Goal: Communication & Community: Answer question/provide support

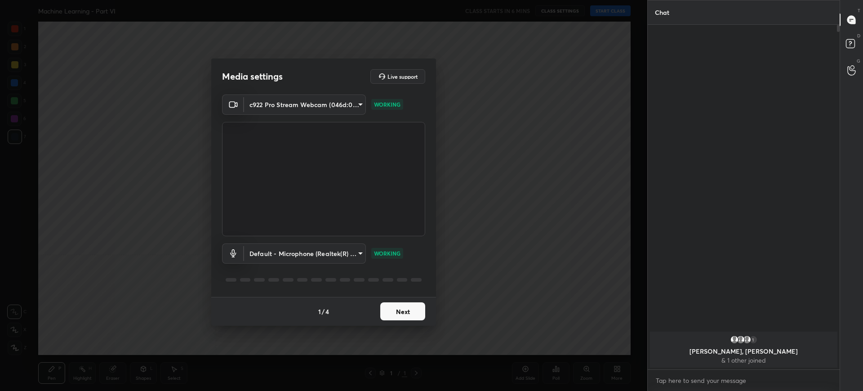
scroll to position [363, 189]
click at [403, 304] on button "Next" at bounding box center [402, 311] width 45 height 18
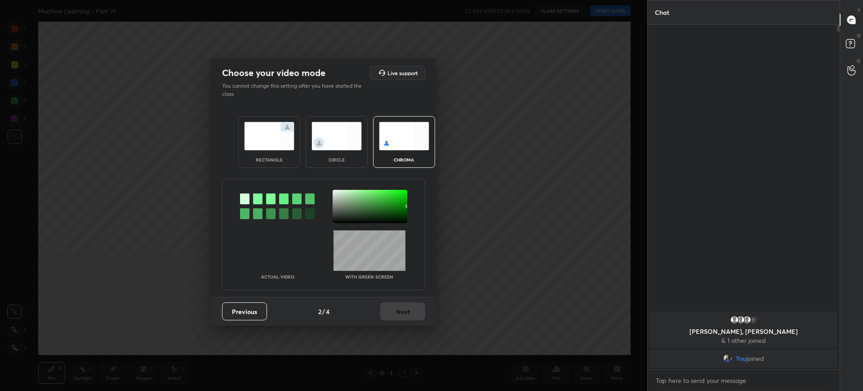
click at [295, 121] on div "rectangle" at bounding box center [269, 142] width 62 height 52
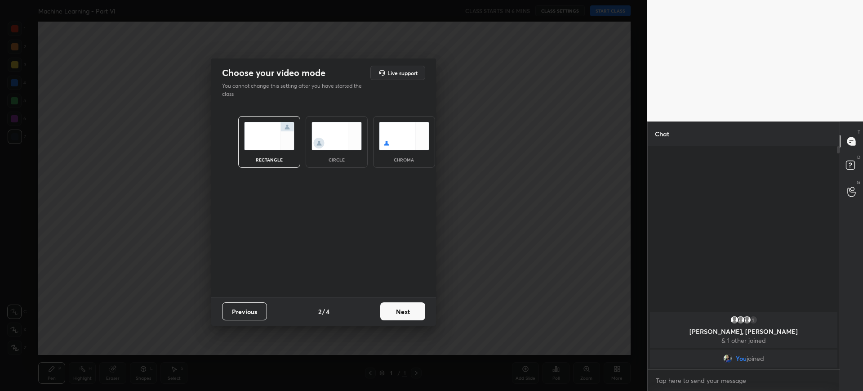
scroll to position [242, 189]
click at [416, 311] on button "Next" at bounding box center [402, 311] width 45 height 18
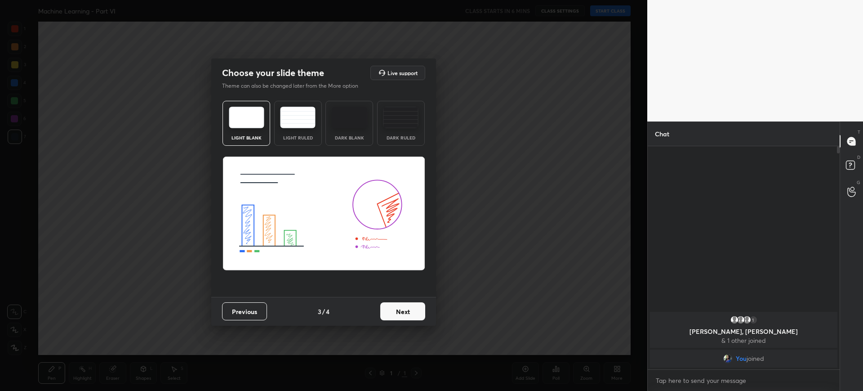
click at [416, 311] on button "Next" at bounding box center [402, 311] width 45 height 18
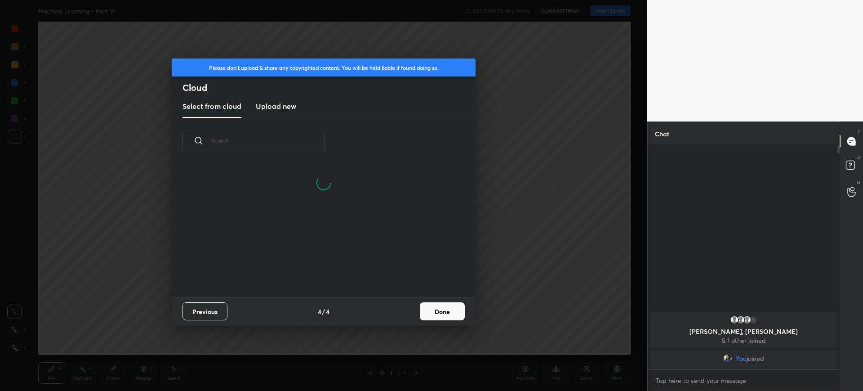
scroll to position [133, 289]
click at [435, 310] on button "Done" at bounding box center [442, 311] width 45 height 18
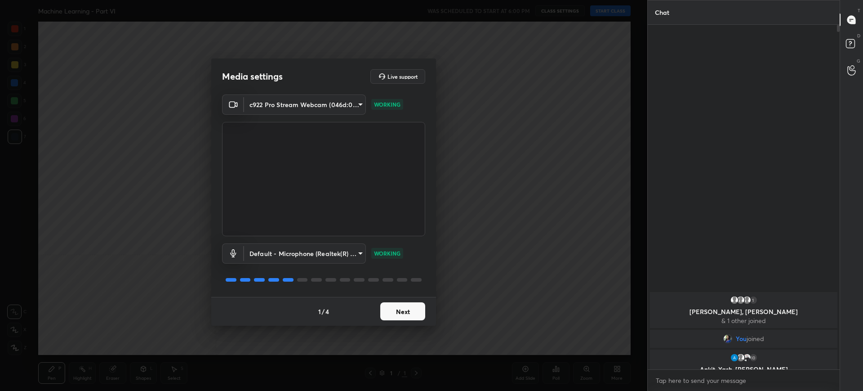
click at [406, 315] on button "Next" at bounding box center [402, 311] width 45 height 18
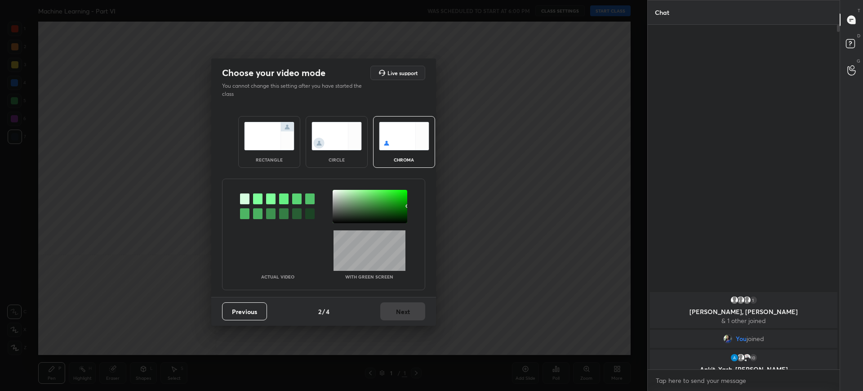
click at [406, 315] on div "Previous 2 / 4 Next" at bounding box center [323, 311] width 225 height 29
click at [296, 157] on div "rectangle" at bounding box center [269, 142] width 62 height 52
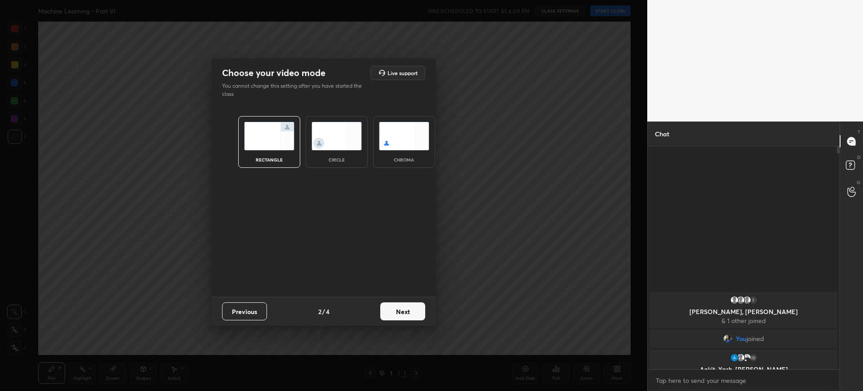
scroll to position [242, 189]
click at [423, 322] on div "Previous 2 / 4 Next" at bounding box center [323, 311] width 225 height 29
click at [417, 314] on button "Next" at bounding box center [402, 311] width 45 height 18
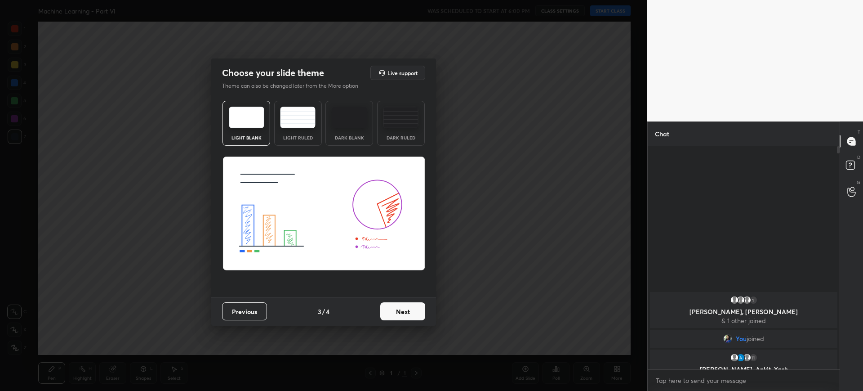
click at [417, 314] on button "Next" at bounding box center [402, 311] width 45 height 18
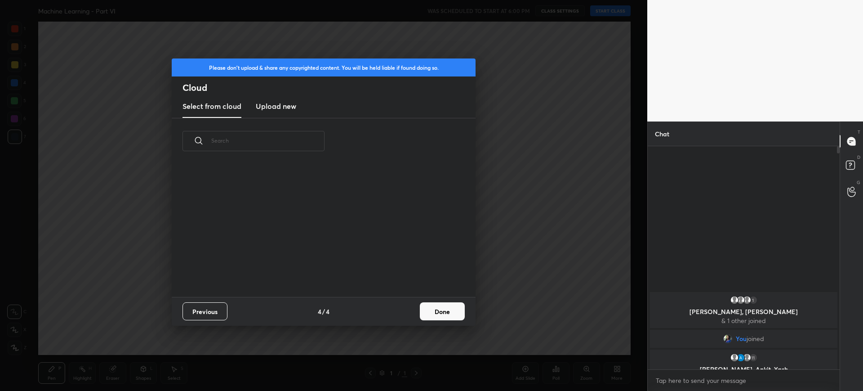
click at [417, 314] on div "Previous 4 / 4 Done" at bounding box center [324, 311] width 304 height 29
click at [279, 111] on h3 "Upload new" at bounding box center [276, 106] width 40 height 11
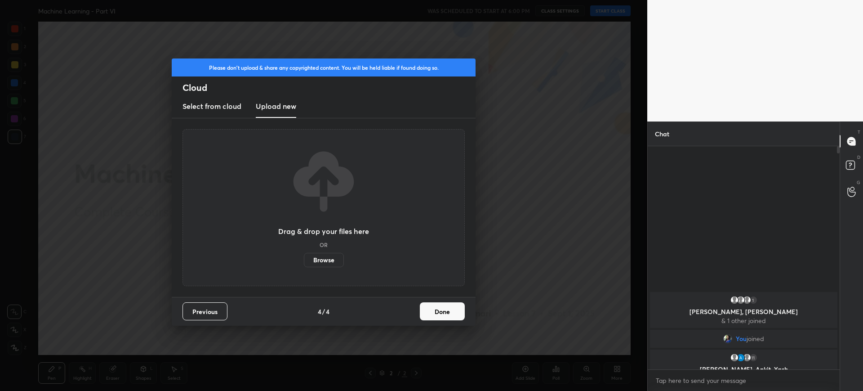
click at [322, 256] on label "Browse" at bounding box center [324, 260] width 40 height 14
click at [304, 256] on input "Browse" at bounding box center [304, 260] width 0 height 14
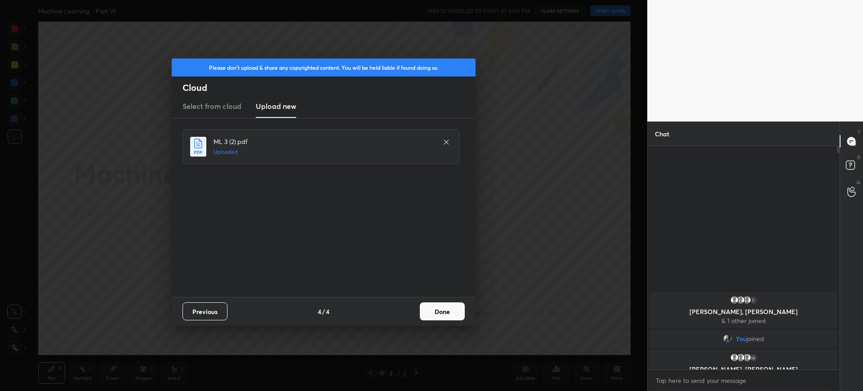
click at [443, 308] on button "Done" at bounding box center [442, 311] width 45 height 18
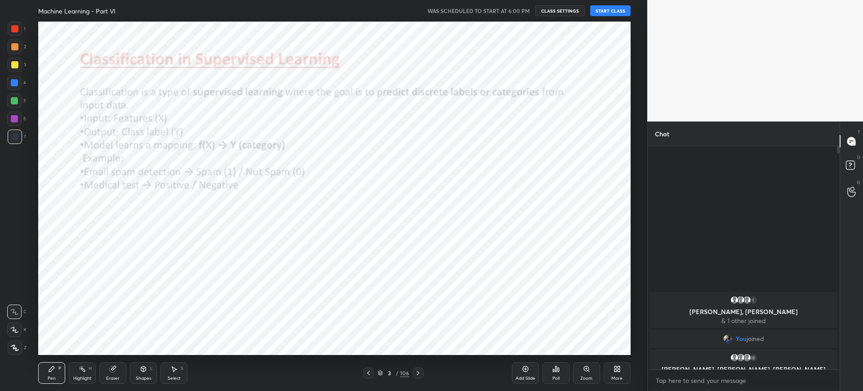
click at [625, 9] on button "START CLASS" at bounding box center [610, 10] width 40 height 11
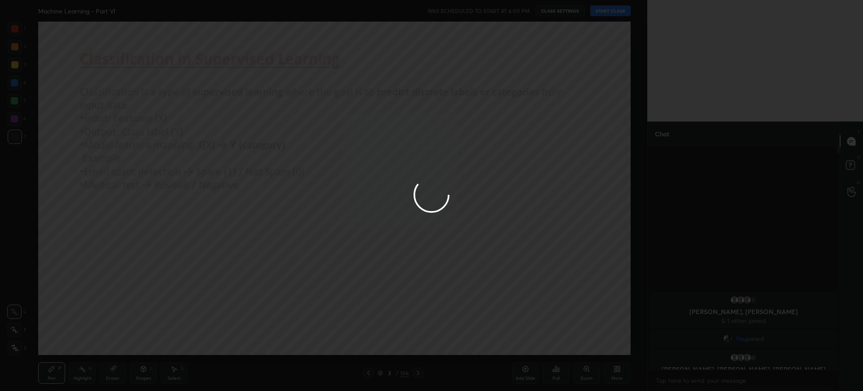
type textarea "x"
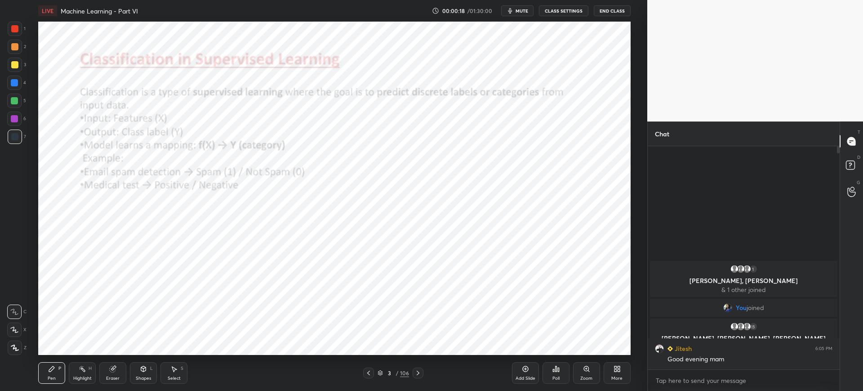
click at [523, 371] on icon at bounding box center [525, 368] width 7 height 7
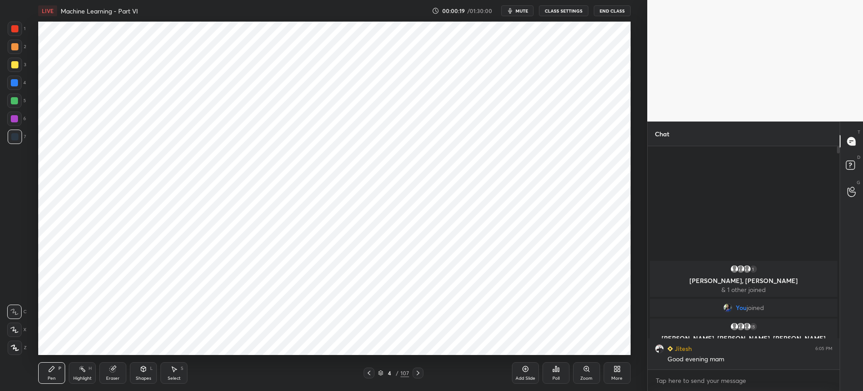
click at [16, 28] on div at bounding box center [14, 28] width 7 height 7
drag, startPoint x: 22, startPoint y: 345, endPoint x: 35, endPoint y: 354, distance: 15.1
click at [23, 345] on div "Z" at bounding box center [17, 347] width 19 height 14
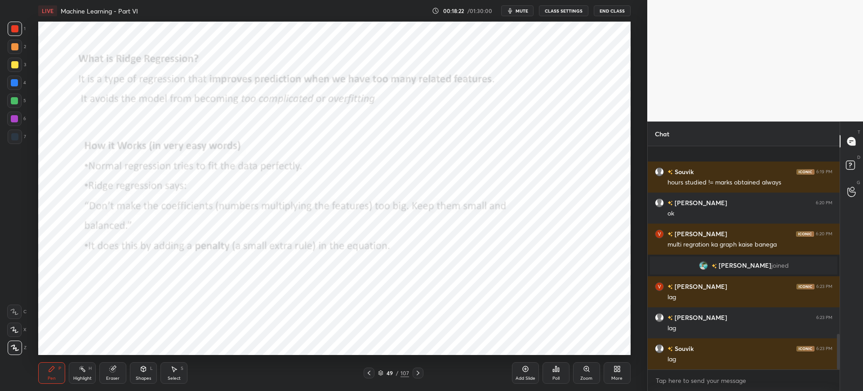
scroll to position [1171, 0]
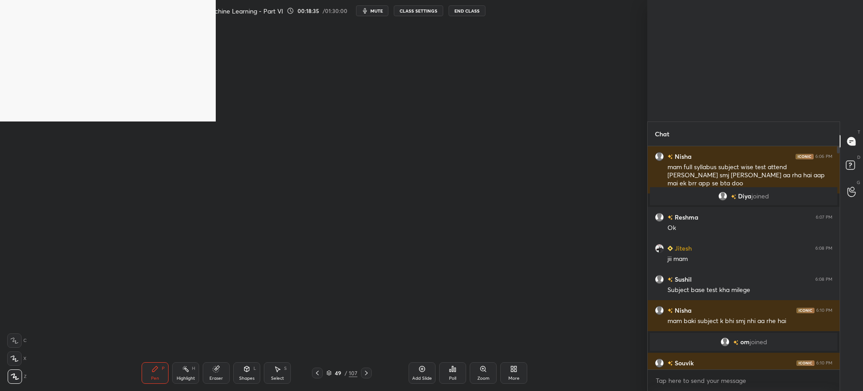
scroll to position [3, 3]
type textarea "x"
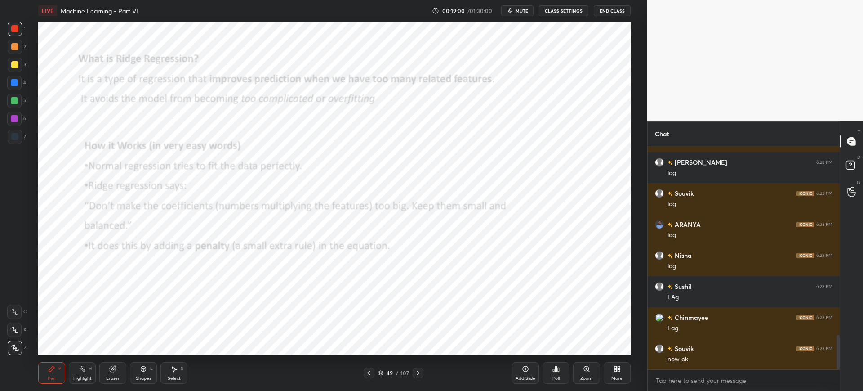
scroll to position [1211, 0]
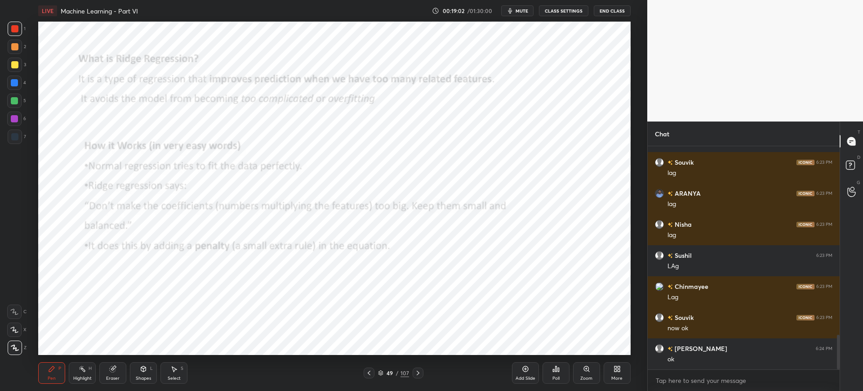
click at [554, 368] on icon at bounding box center [555, 368] width 7 height 7
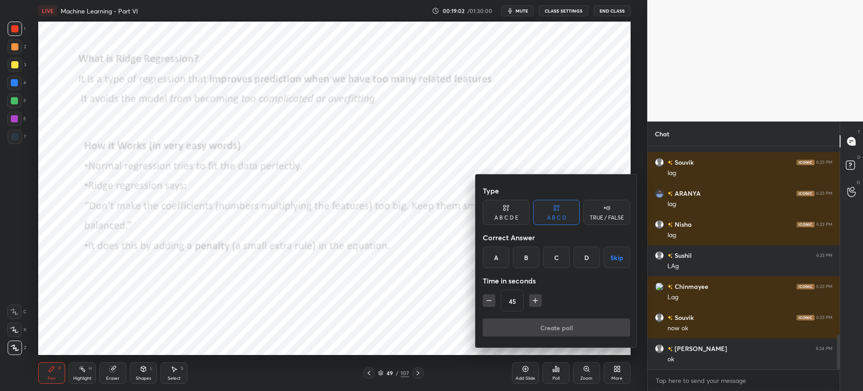
click at [506, 263] on div "A" at bounding box center [496, 257] width 27 height 22
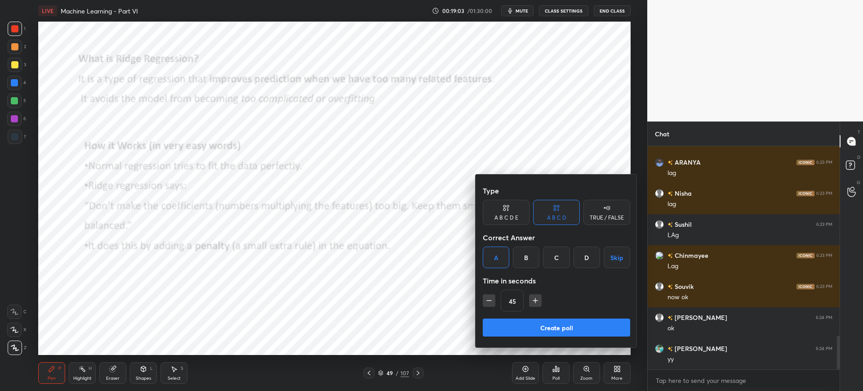
click at [525, 319] on button "Create poll" at bounding box center [556, 327] width 147 height 18
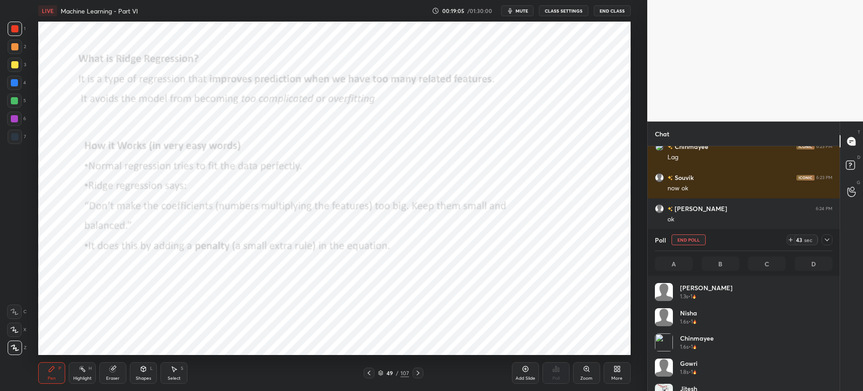
scroll to position [105, 175]
drag, startPoint x: 688, startPoint y: 241, endPoint x: 687, endPoint y: 247, distance: 5.9
click at [688, 242] on button "End Poll" at bounding box center [688, 239] width 34 height 11
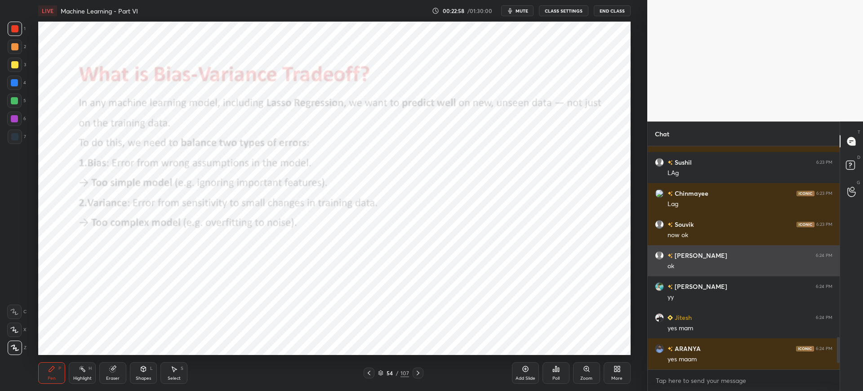
scroll to position [1351, 0]
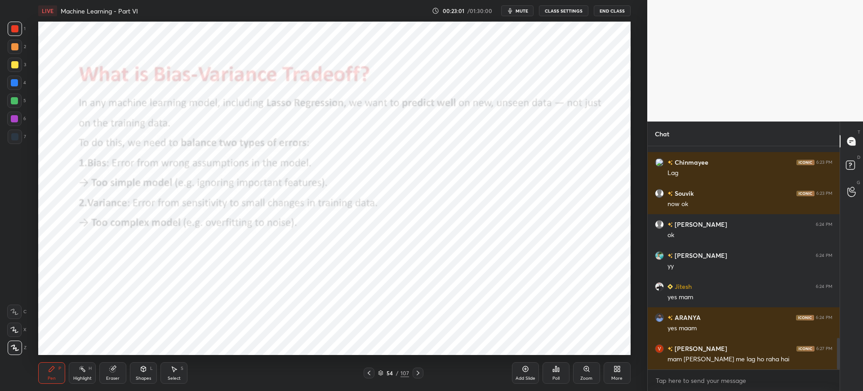
click at [542, 376] on div "Poll" at bounding box center [555, 373] width 27 height 22
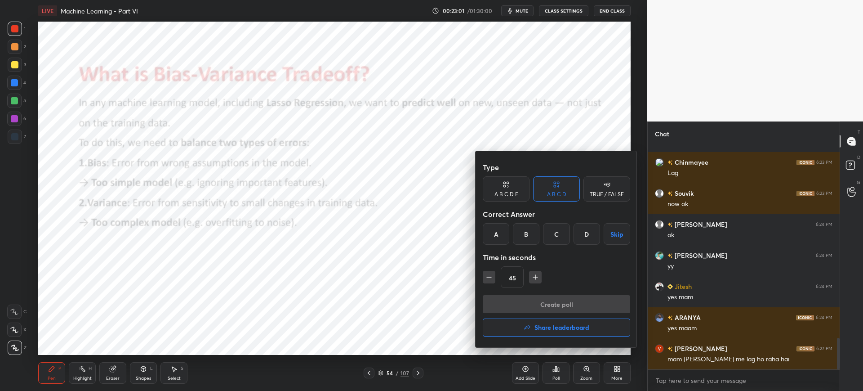
click at [493, 241] on div "A" at bounding box center [496, 234] width 27 height 22
click at [533, 312] on button "Create poll" at bounding box center [556, 304] width 147 height 18
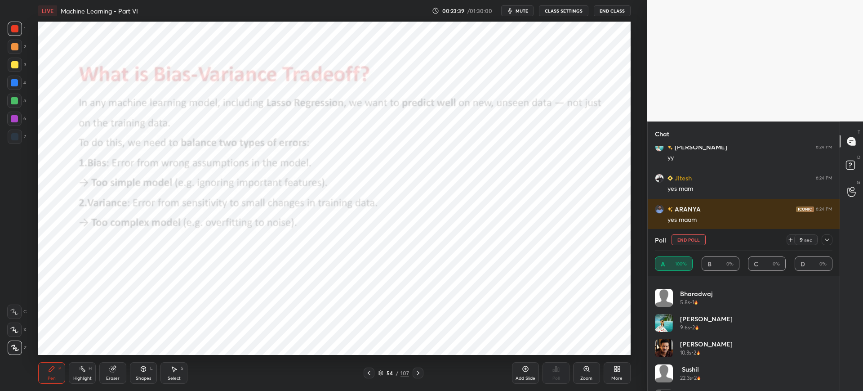
scroll to position [370, 0]
click at [791, 239] on icon at bounding box center [790, 239] width 7 height 7
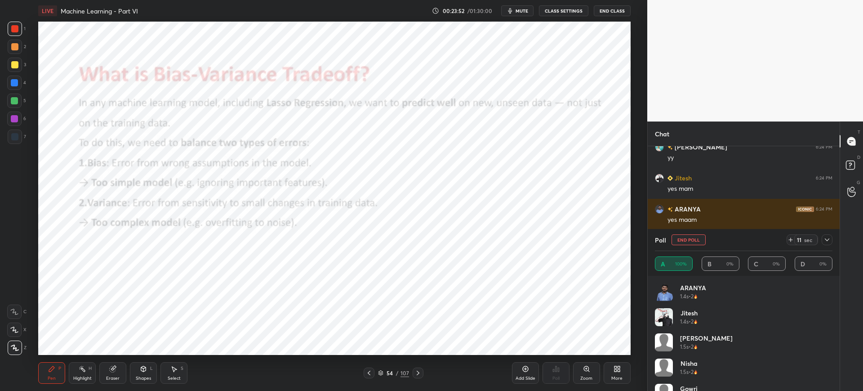
scroll to position [395, 0]
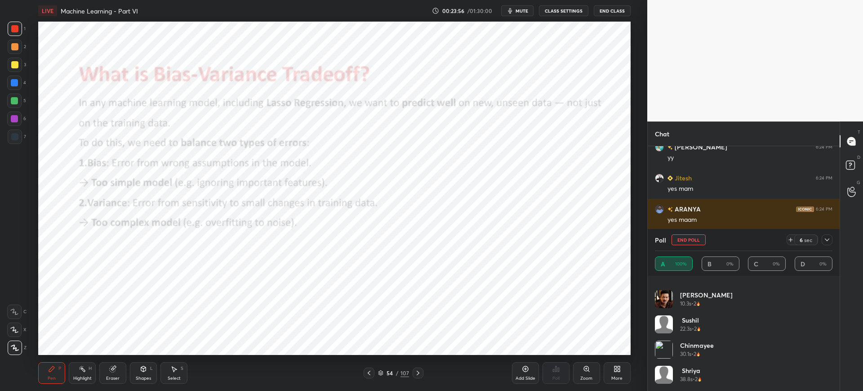
click at [828, 240] on icon at bounding box center [827, 239] width 4 height 3
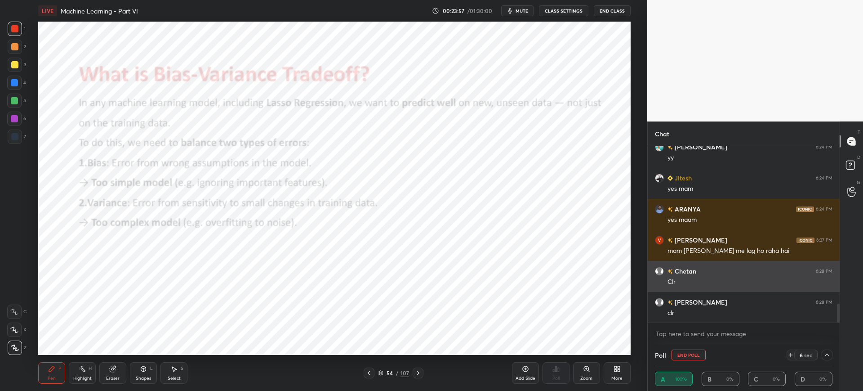
scroll to position [0, 0]
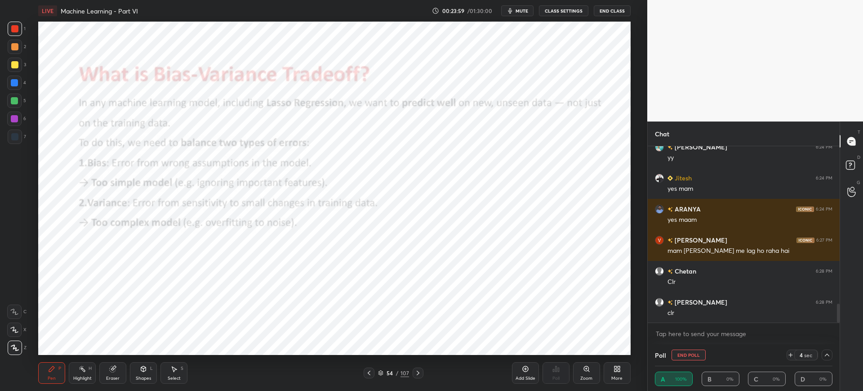
click at [825, 354] on icon at bounding box center [826, 354] width 7 height 7
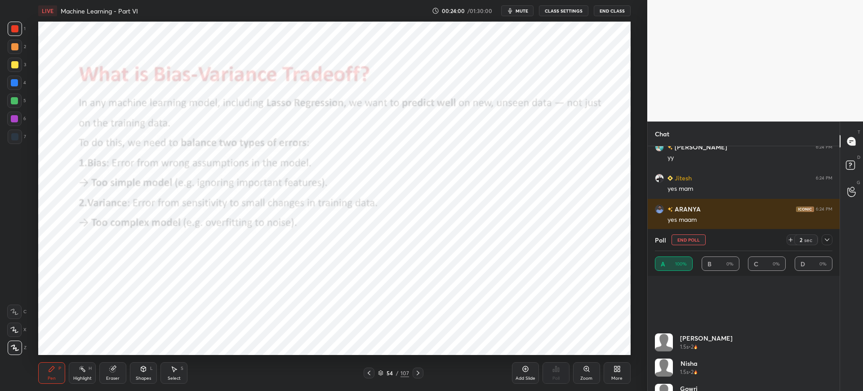
scroll to position [395, 0]
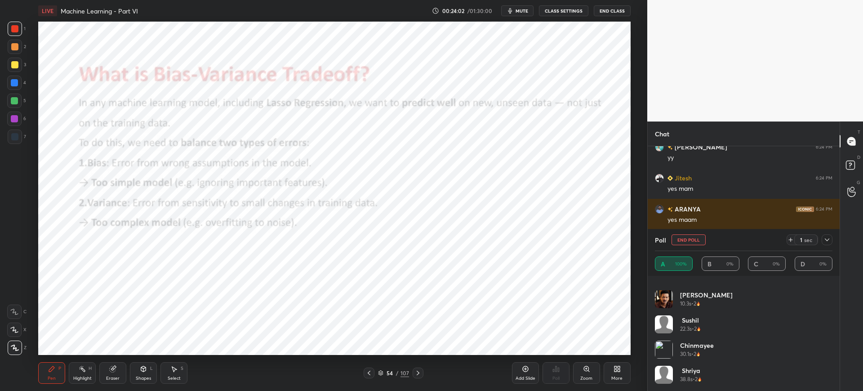
click at [696, 243] on button "End Poll" at bounding box center [688, 239] width 34 height 11
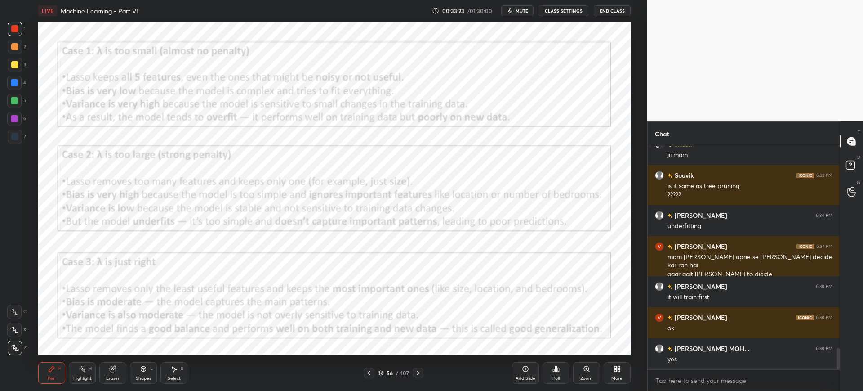
scroll to position [2122, 0]
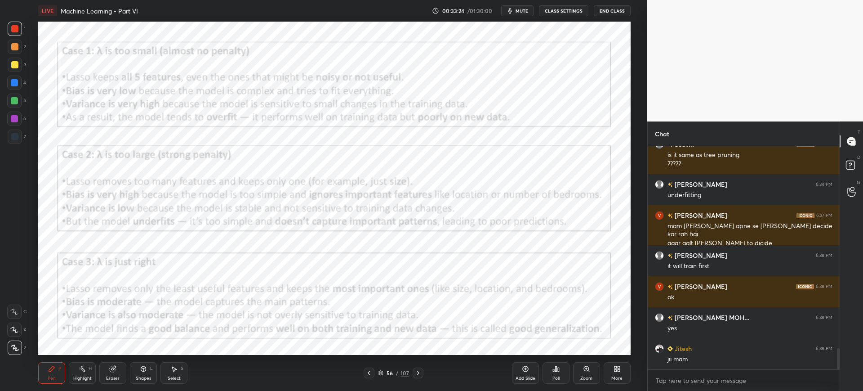
click at [525, 369] on icon at bounding box center [525, 368] width 7 height 7
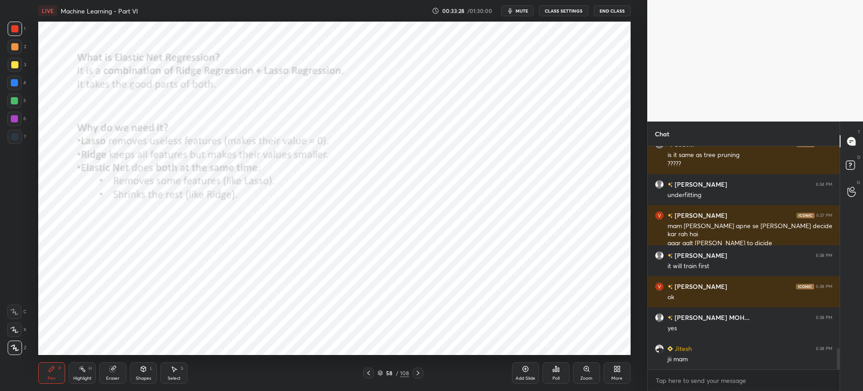
scroll to position [2153, 0]
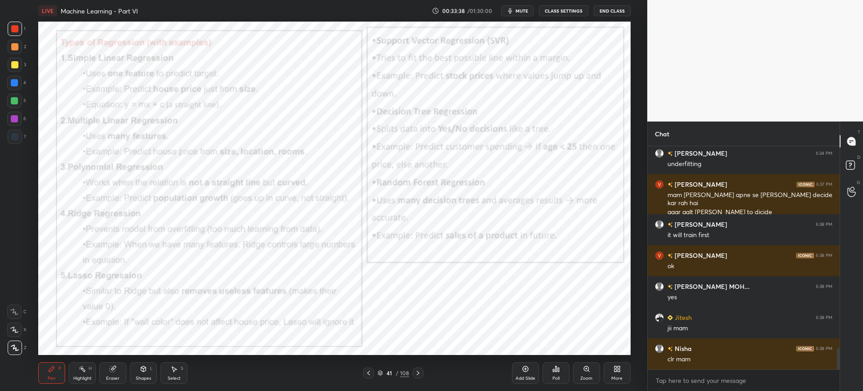
click at [88, 100] on div "Setting up your live class Poll for secs No correct answer Start poll" at bounding box center [334, 188] width 611 height 333
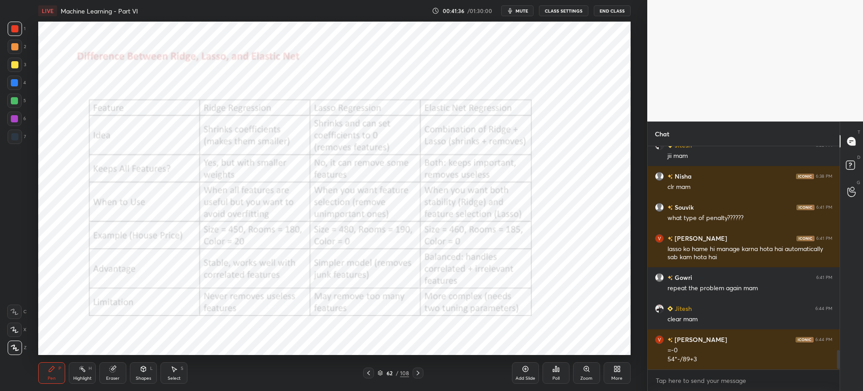
scroll to position [2357, 0]
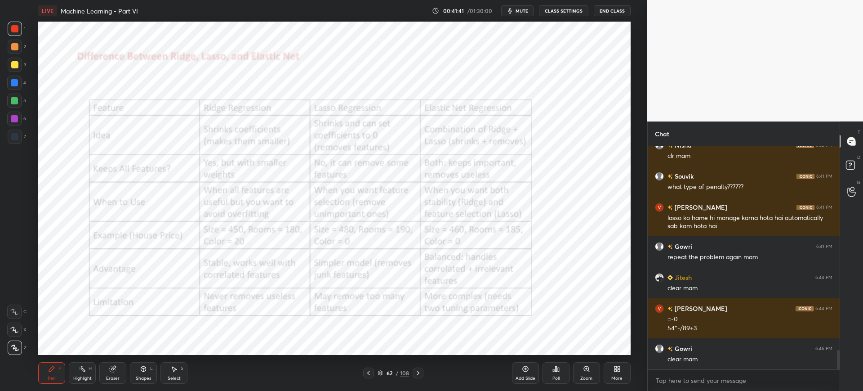
click at [516, 370] on div "Add Slide" at bounding box center [525, 373] width 27 height 22
click at [551, 364] on div "Poll" at bounding box center [555, 373] width 27 height 22
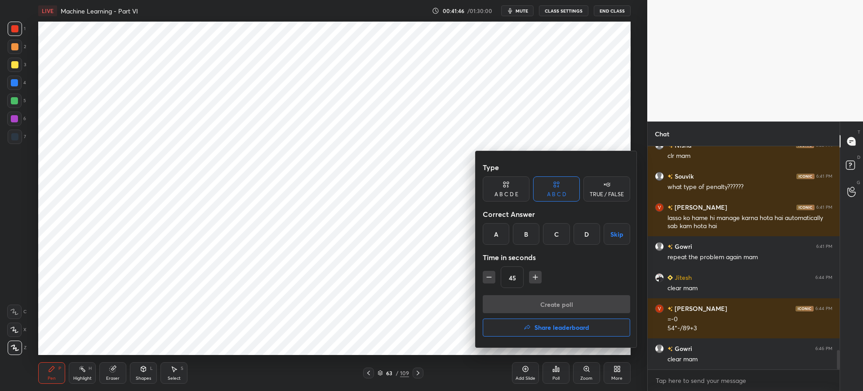
click at [497, 235] on div "A" at bounding box center [496, 234] width 27 height 22
click at [520, 305] on button "Create poll" at bounding box center [556, 304] width 147 height 18
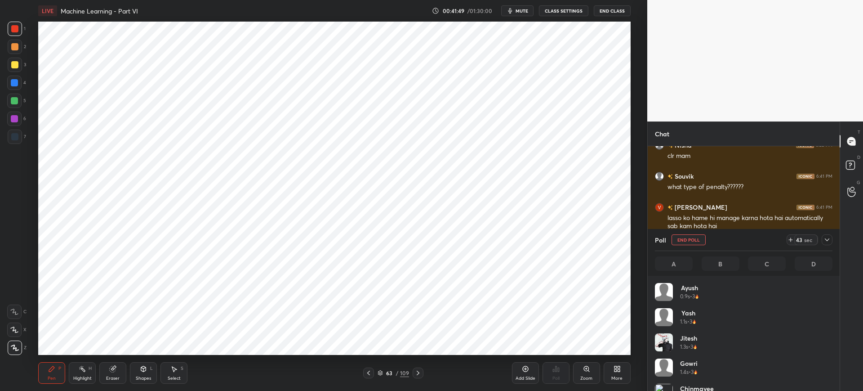
scroll to position [105, 175]
click at [789, 240] on icon at bounding box center [790, 239] width 7 height 7
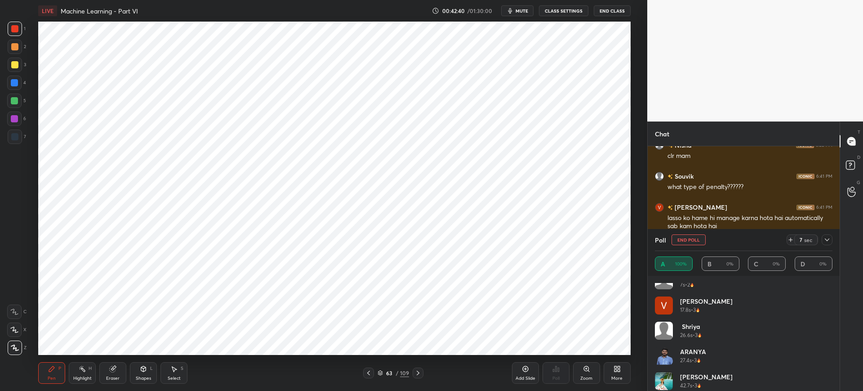
scroll to position [345, 0]
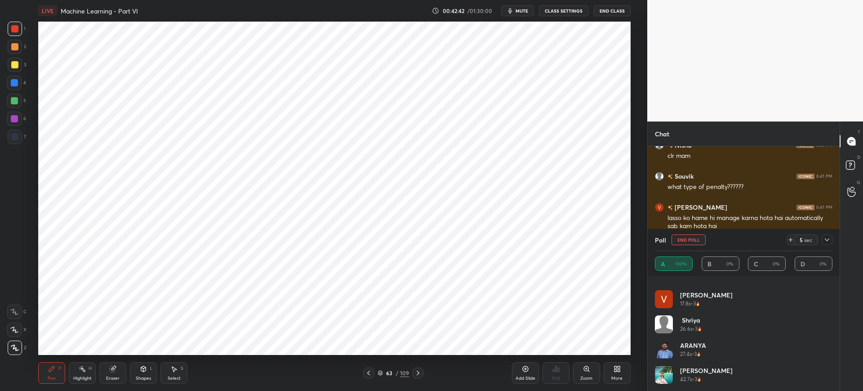
click at [788, 238] on icon at bounding box center [790, 239] width 7 height 7
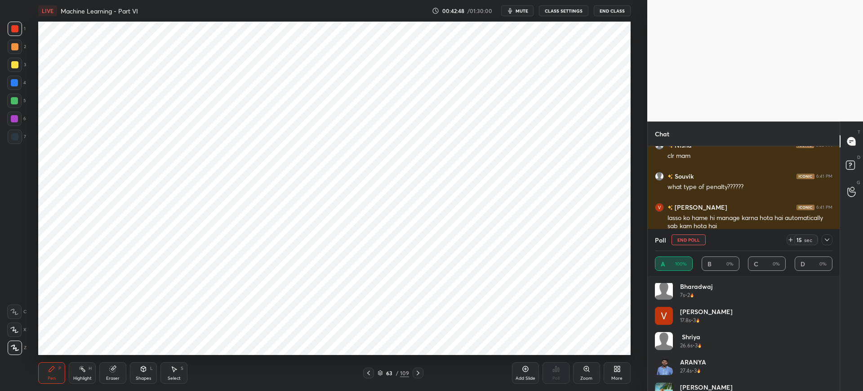
scroll to position [370, 0]
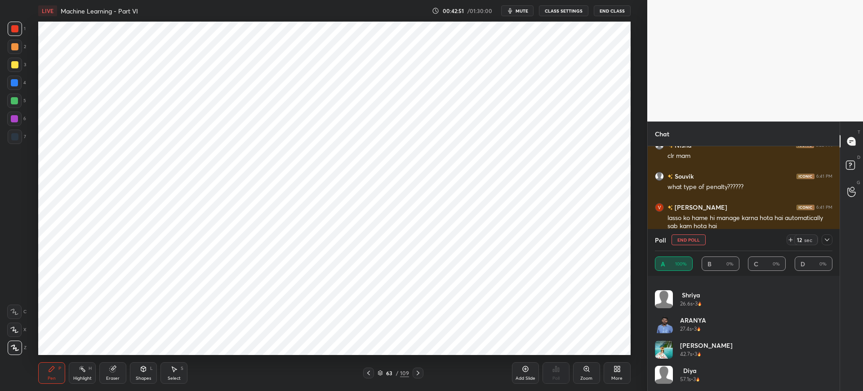
click at [827, 238] on icon at bounding box center [826, 239] width 7 height 7
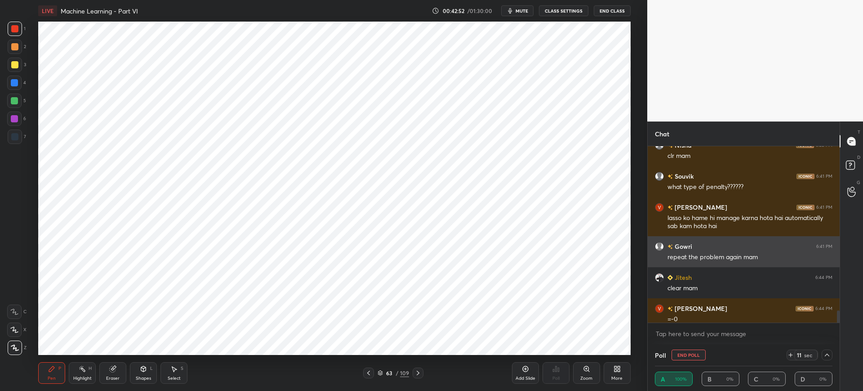
scroll to position [2403, 0]
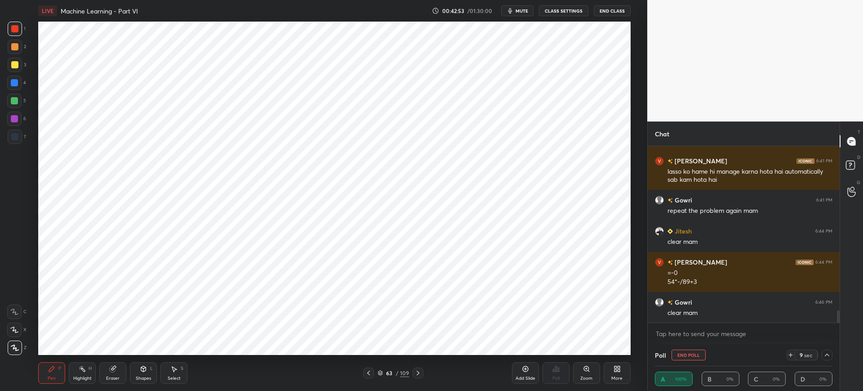
click at [691, 359] on button "End Poll" at bounding box center [688, 354] width 34 height 11
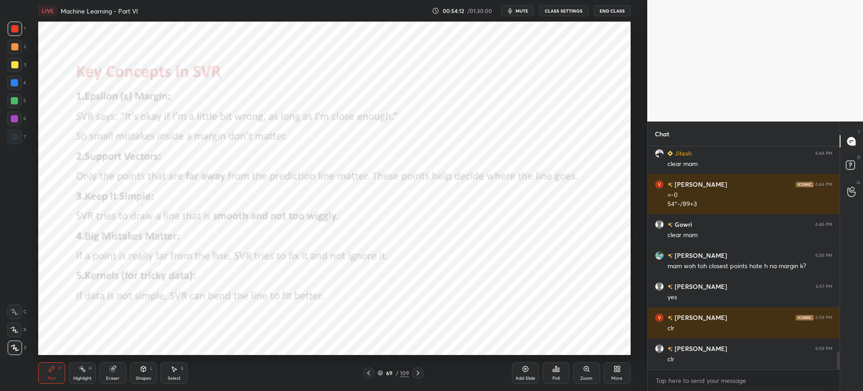
scroll to position [2512, 0]
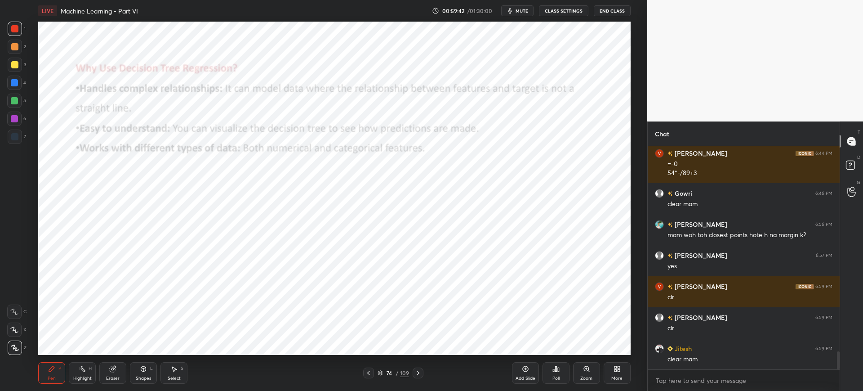
click at [553, 369] on icon at bounding box center [553, 370] width 1 height 2
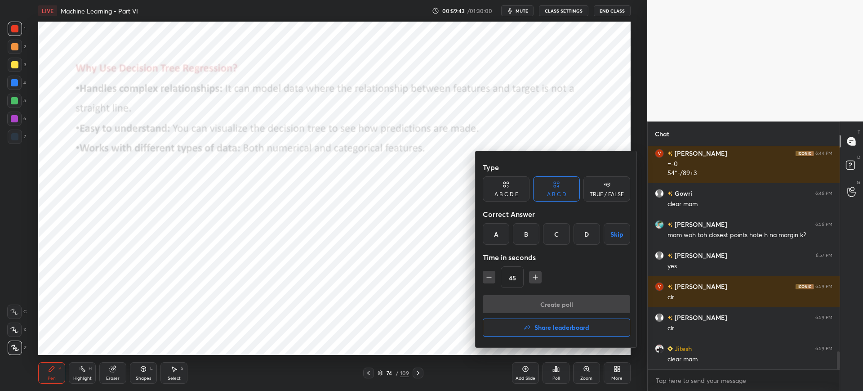
drag, startPoint x: 497, startPoint y: 243, endPoint x: 508, endPoint y: 263, distance: 23.1
click at [497, 243] on div "A" at bounding box center [496, 234] width 27 height 22
click at [518, 306] on button "Create poll" at bounding box center [556, 304] width 147 height 18
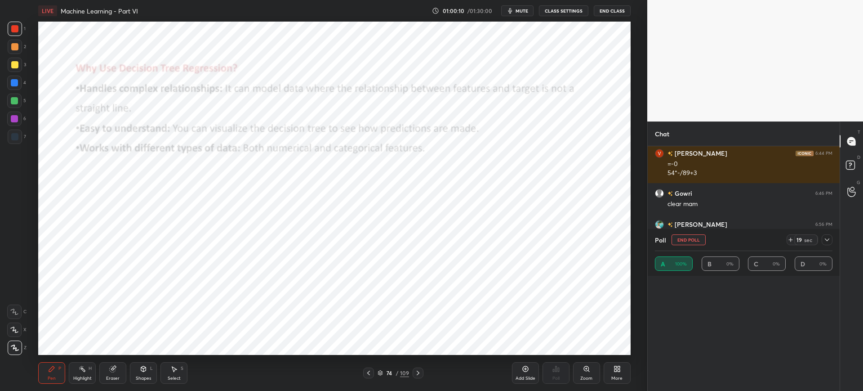
scroll to position [0, 0]
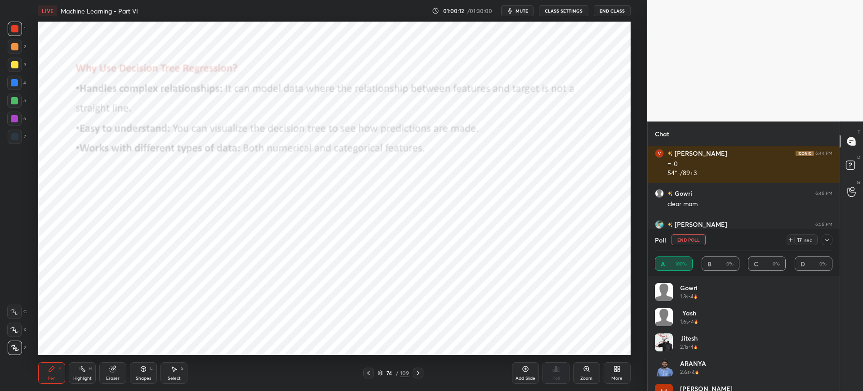
click at [830, 241] on icon at bounding box center [826, 239] width 7 height 7
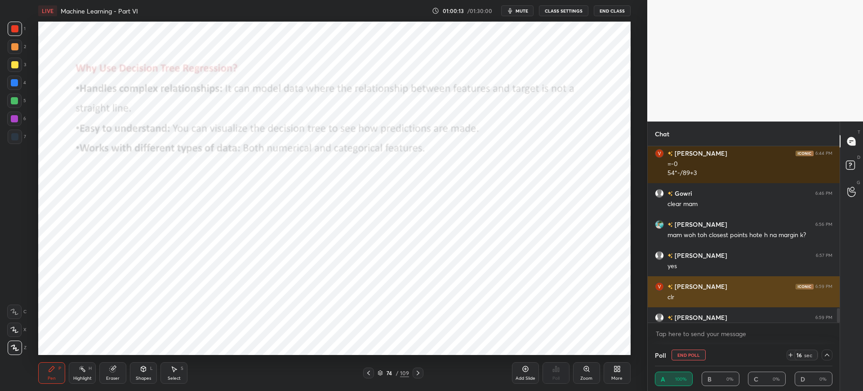
scroll to position [2558, 0]
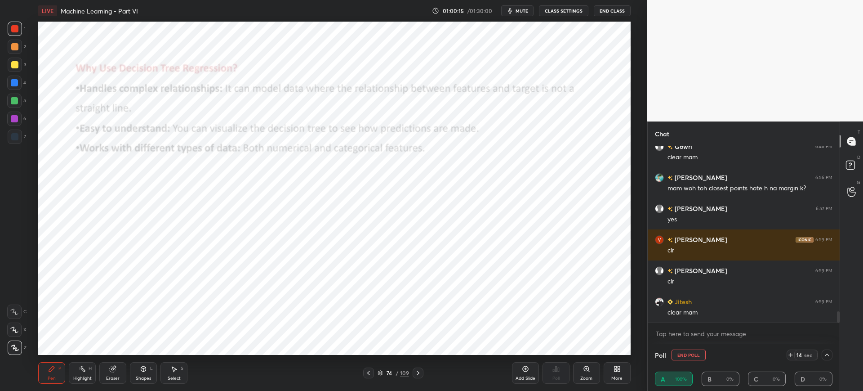
click at [825, 351] on icon at bounding box center [826, 354] width 7 height 7
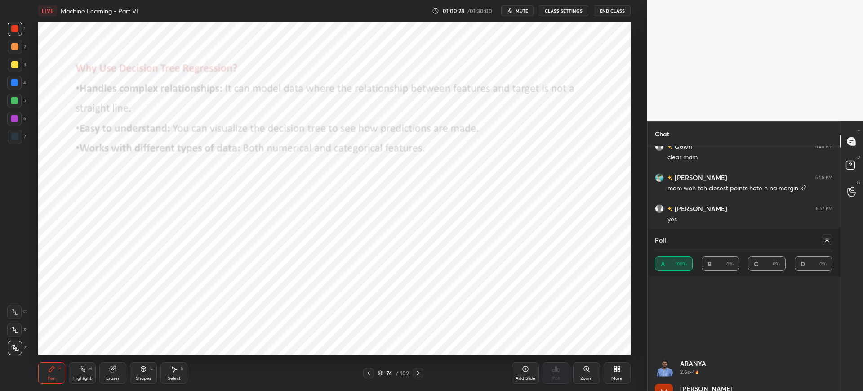
scroll to position [370, 0]
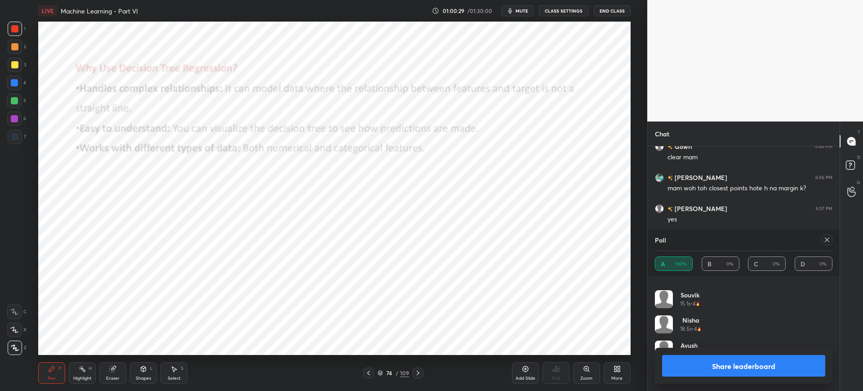
click at [771, 361] on button "Share leaderboard" at bounding box center [743, 366] width 163 height 22
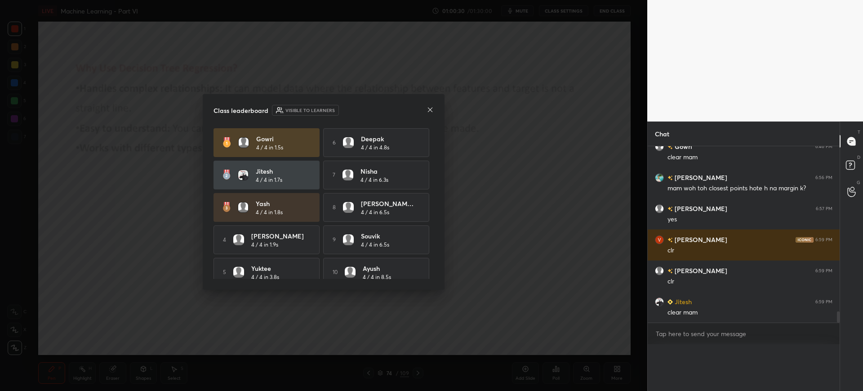
scroll to position [0, 0]
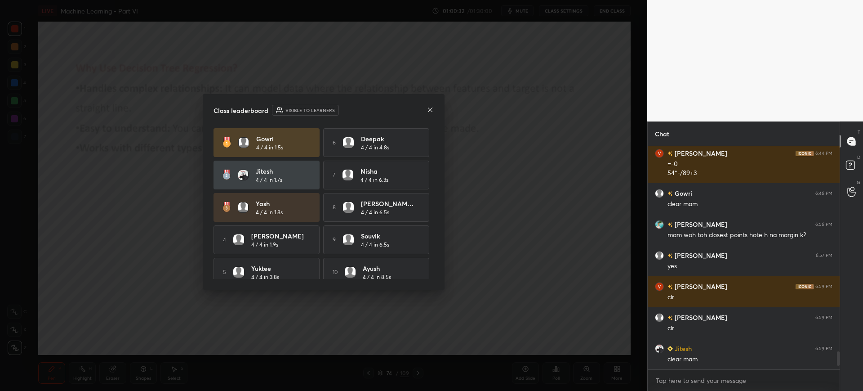
click at [433, 110] on icon at bounding box center [429, 109] width 7 height 7
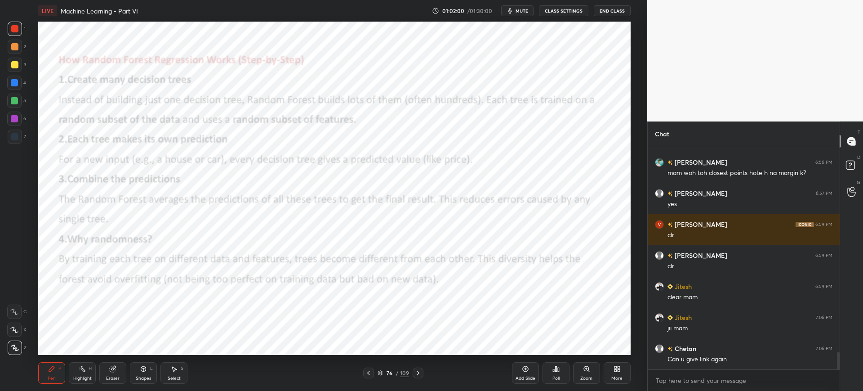
scroll to position [2605, 0]
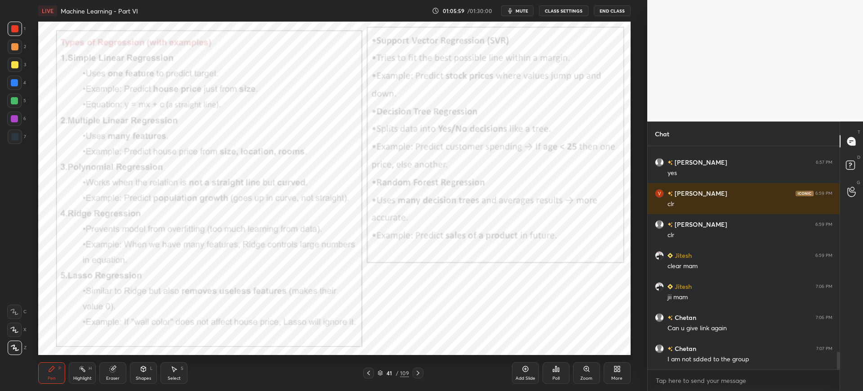
click at [560, 363] on div "Poll" at bounding box center [555, 373] width 27 height 22
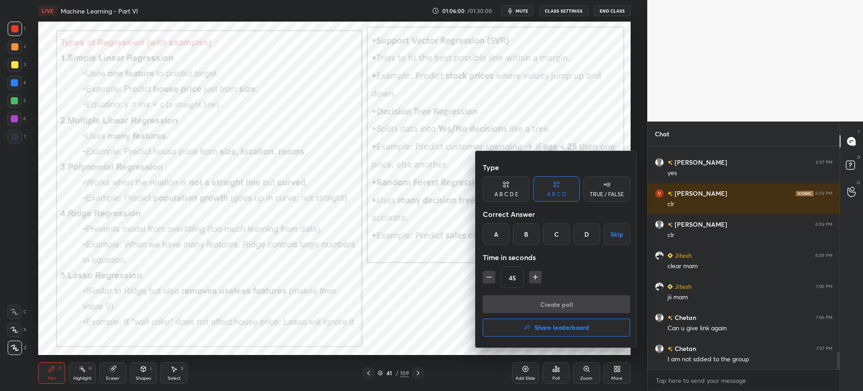
drag, startPoint x: 501, startPoint y: 240, endPoint x: 505, endPoint y: 264, distance: 23.6
click at [502, 242] on div "A" at bounding box center [496, 234] width 27 height 22
click at [514, 293] on div "Type A B C D E A B C D TRUE / FALSE Correct Answer A B C D Skip Time in seconds…" at bounding box center [556, 226] width 147 height 137
click at [513, 304] on button "Create poll" at bounding box center [556, 304] width 147 height 18
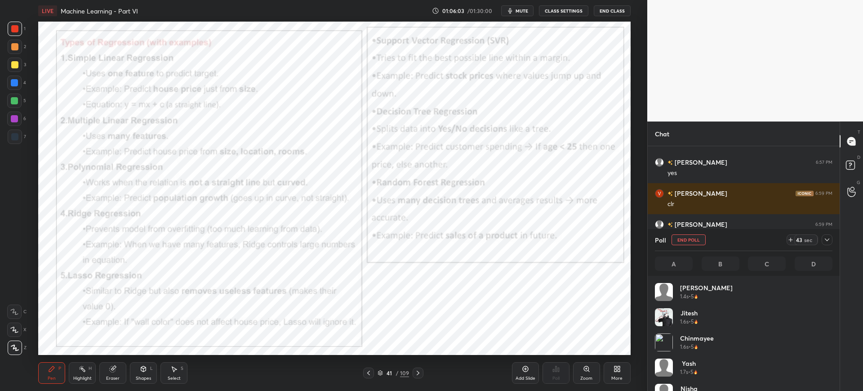
scroll to position [105, 175]
click at [382, 373] on icon at bounding box center [380, 373] width 4 height 1
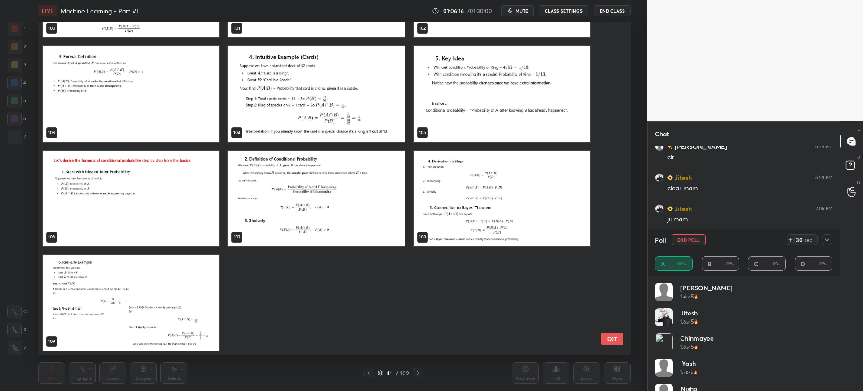
scroll to position [2713, 0]
click at [615, 341] on button "EXIT" at bounding box center [612, 338] width 22 height 13
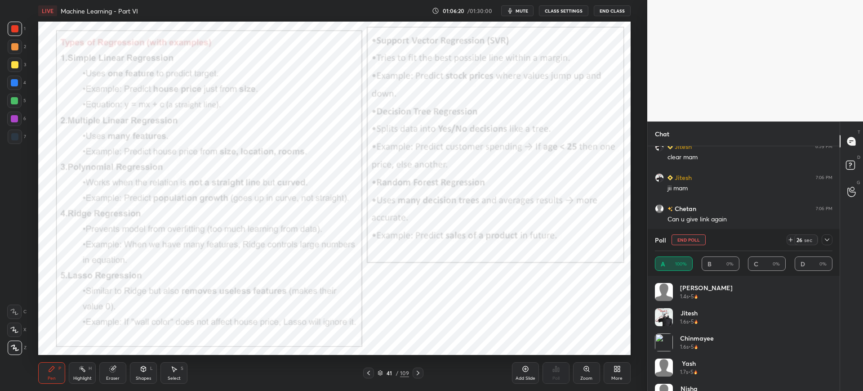
click at [828, 241] on icon at bounding box center [826, 239] width 7 height 7
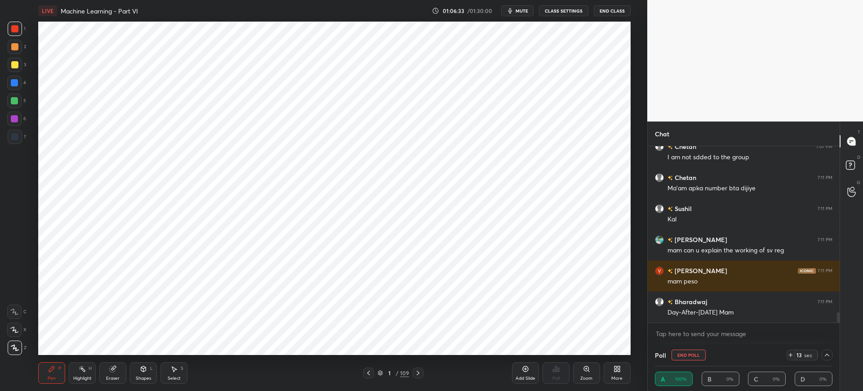
scroll to position [2837, 0]
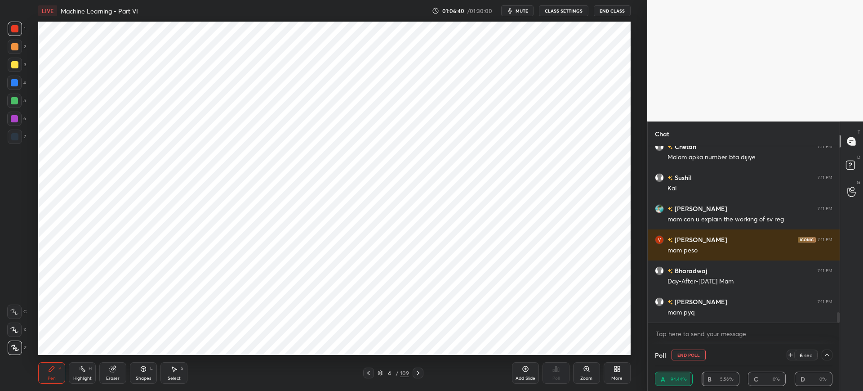
click at [827, 356] on icon at bounding box center [826, 354] width 7 height 7
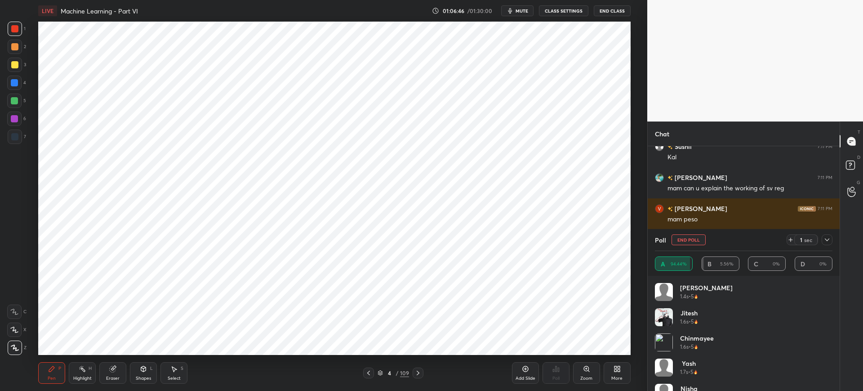
scroll to position [2899, 0]
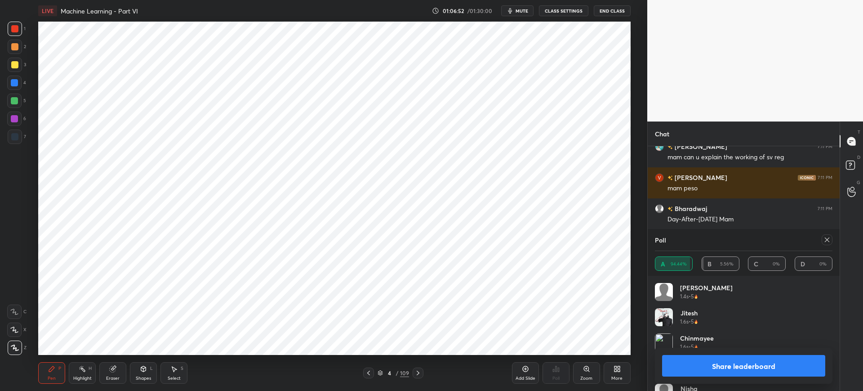
click at [775, 361] on button "Share leaderboard" at bounding box center [743, 366] width 163 height 22
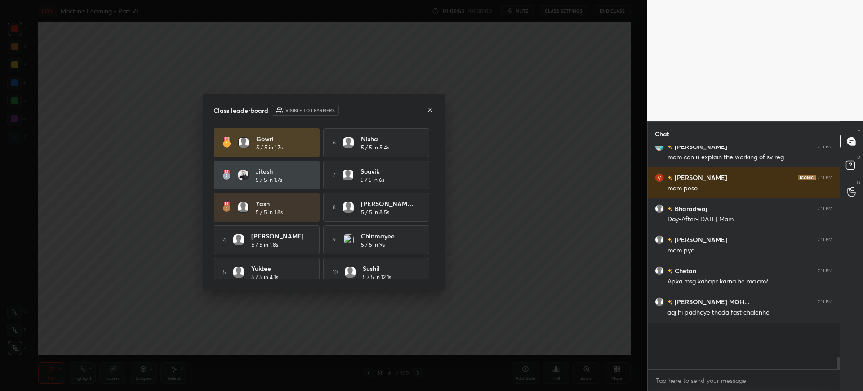
scroll to position [3, 3]
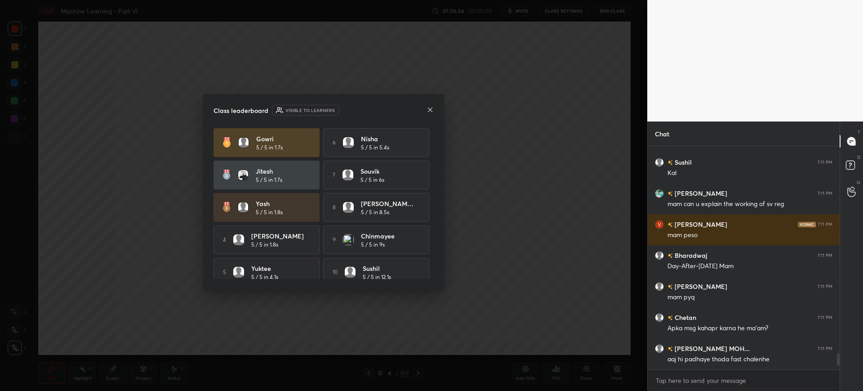
click at [431, 107] on div at bounding box center [429, 110] width 7 height 9
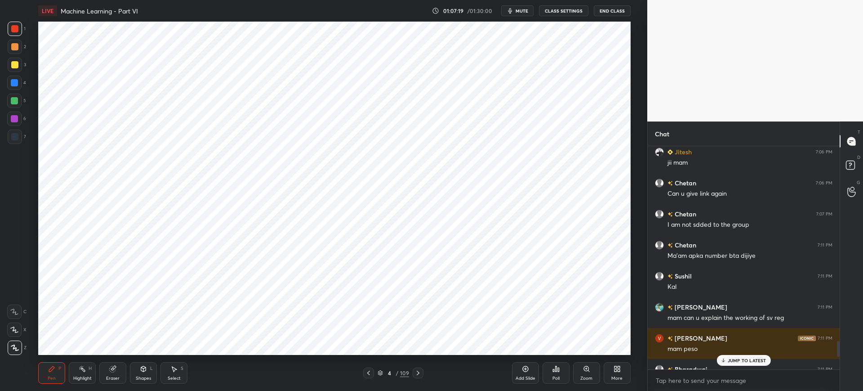
click at [380, 369] on div "4 / 109" at bounding box center [392, 372] width 31 height 8
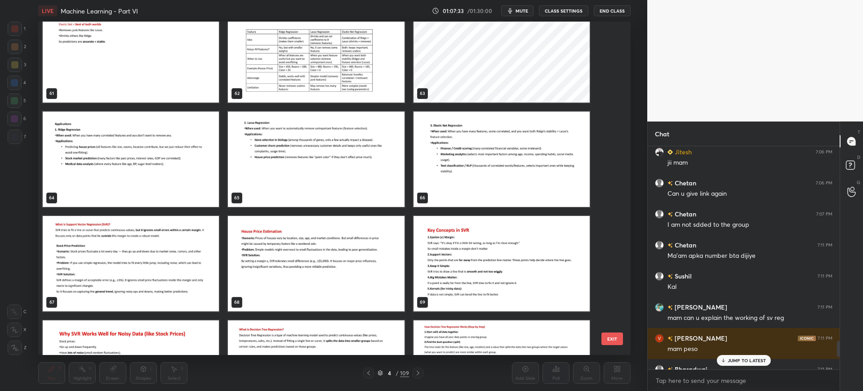
scroll to position [2104, 0]
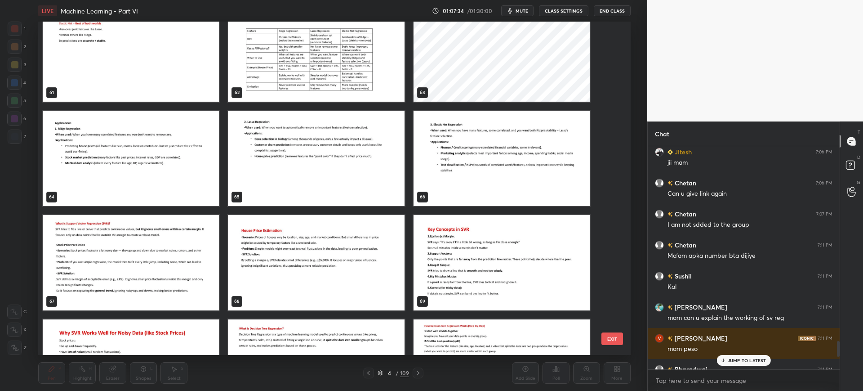
click at [205, 256] on img "grid" at bounding box center [131, 262] width 176 height 95
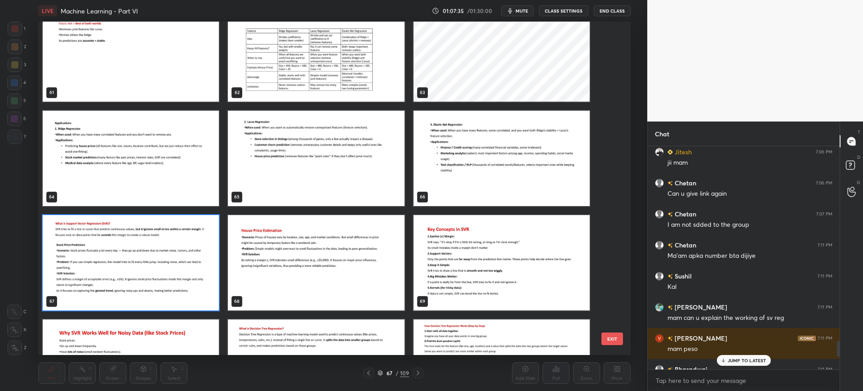
click at [617, 337] on button "EXIT" at bounding box center [612, 338] width 22 height 13
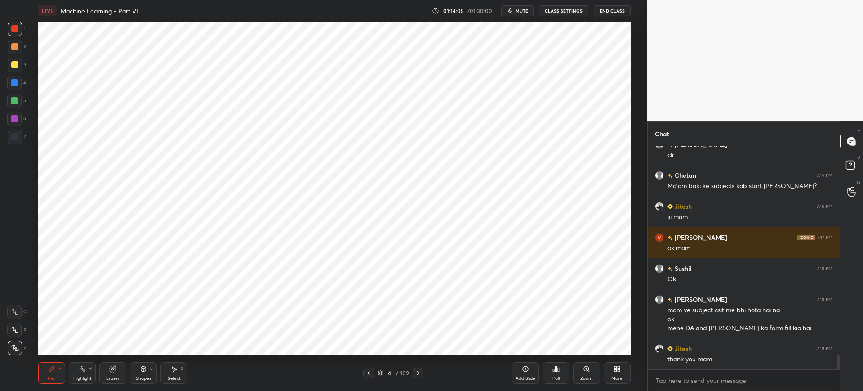
scroll to position [3274, 0]
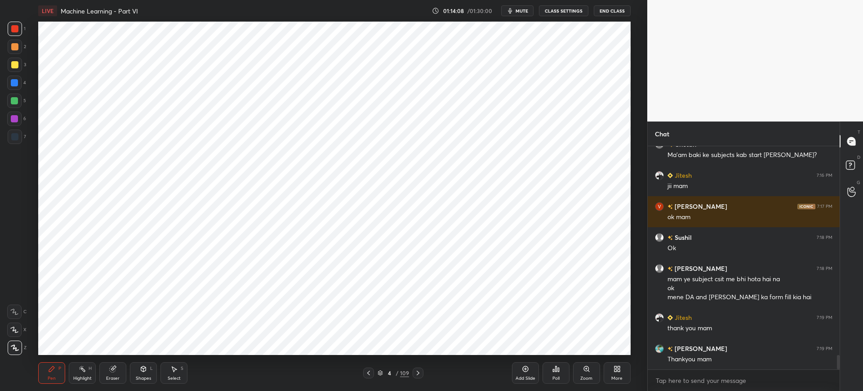
drag, startPoint x: 531, startPoint y: 372, endPoint x: 528, endPoint y: 368, distance: 4.8
click at [530, 372] on div "Add Slide" at bounding box center [525, 373] width 27 height 22
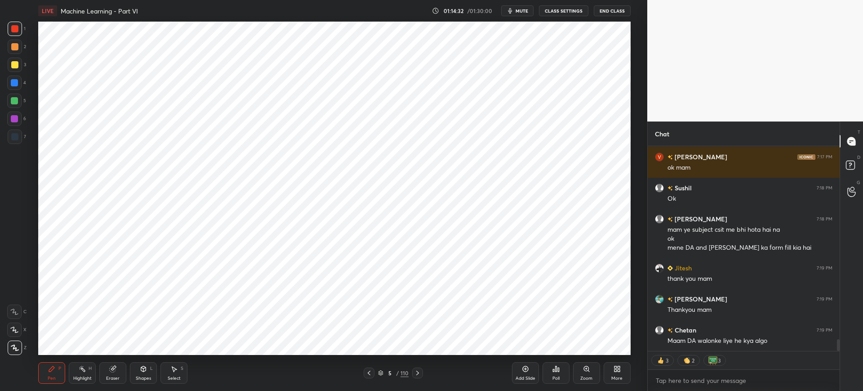
click at [626, 14] on button "End Class" at bounding box center [612, 10] width 37 height 11
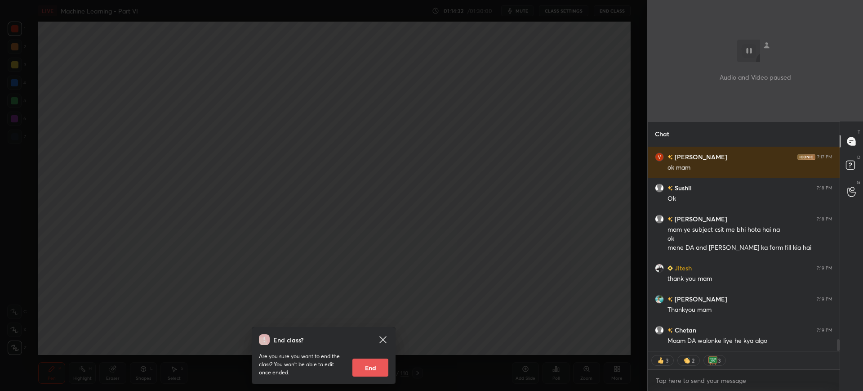
scroll to position [3332, 0]
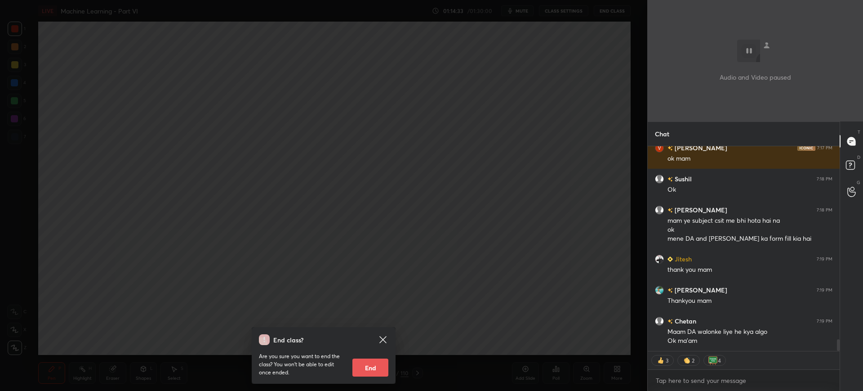
click at [366, 369] on button "End" at bounding box center [370, 367] width 36 height 18
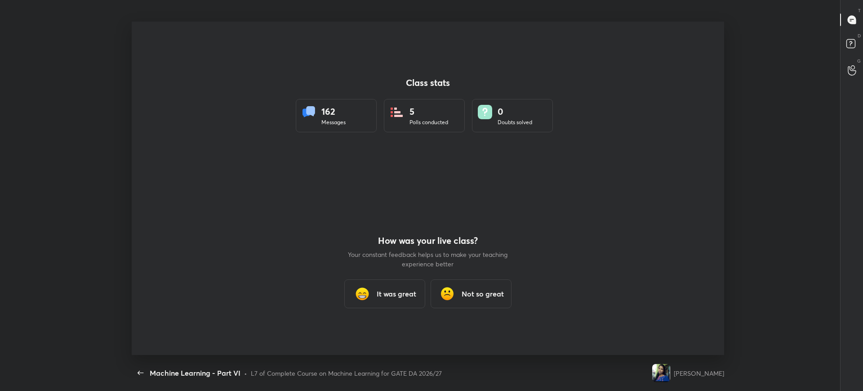
scroll to position [0, 0]
type textarea "x"
